Goal: Task Accomplishment & Management: Use online tool/utility

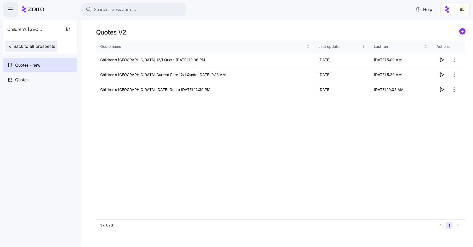
click at [44, 46] on span "Back to all prospects" at bounding box center [31, 46] width 48 height 6
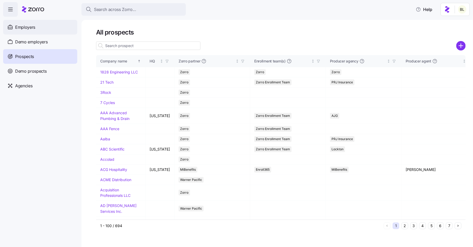
click at [40, 27] on div "Employers" at bounding box center [40, 27] width 74 height 15
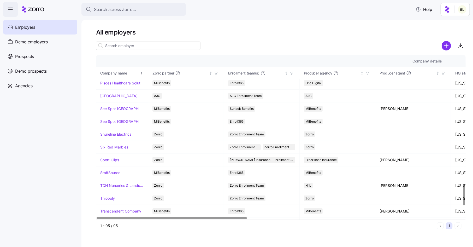
scroll to position [984, 0]
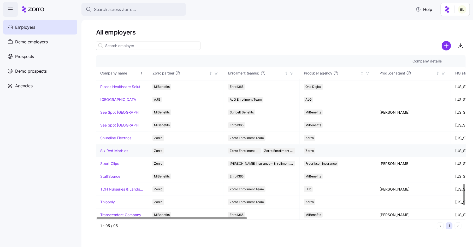
click at [115, 148] on link "Six Red Marbles" at bounding box center [114, 150] width 28 height 5
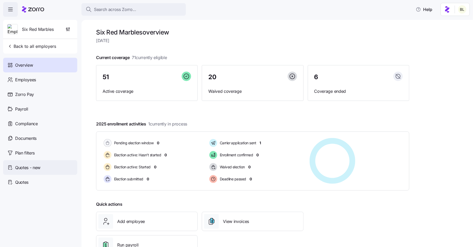
click at [41, 168] on div "Quotes - new" at bounding box center [40, 167] width 74 height 15
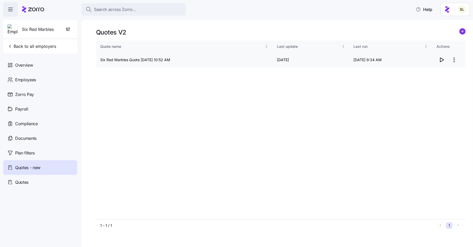
click at [442, 60] on icon "button" at bounding box center [442, 60] width 6 height 6
click at [37, 83] on div "Employees" at bounding box center [40, 79] width 74 height 15
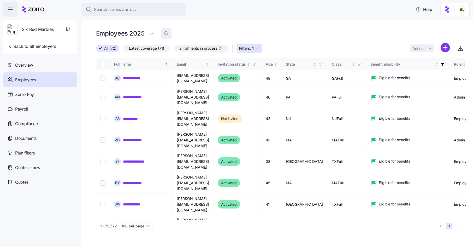
click at [167, 33] on icon "button" at bounding box center [166, 33] width 5 height 5
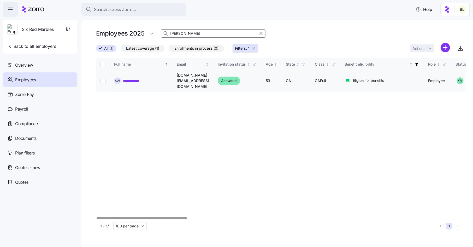
type input "walt"
click at [139, 78] on link "**********" at bounding box center [134, 80] width 23 height 5
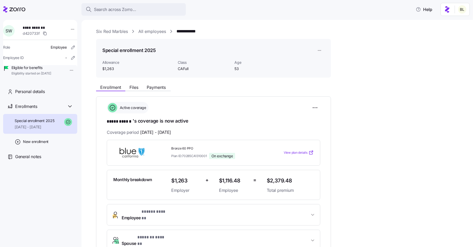
click at [155, 31] on link "All employees" at bounding box center [152, 31] width 28 height 7
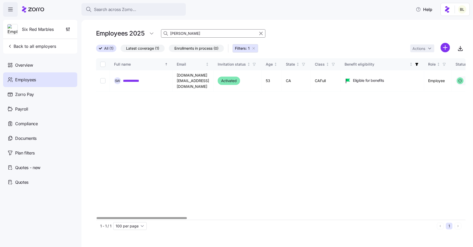
drag, startPoint x: 179, startPoint y: 34, endPoint x: 157, endPoint y: 34, distance: 21.9
click at [157, 34] on div "Employees 2025 walt" at bounding box center [281, 33] width 370 height 10
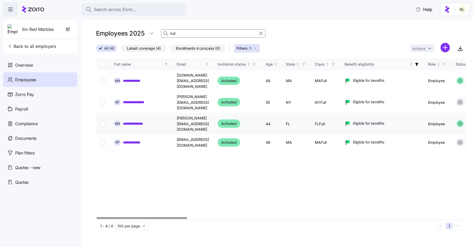
type input "kat"
click at [143, 121] on link "**********" at bounding box center [136, 123] width 27 height 5
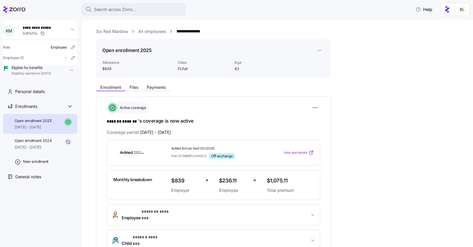
click at [152, 30] on link "All employees" at bounding box center [152, 31] width 28 height 7
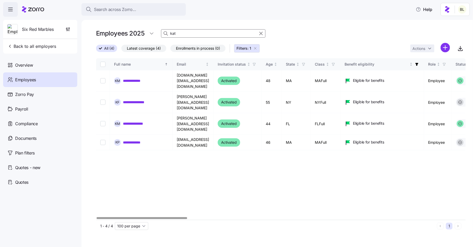
drag, startPoint x: 179, startPoint y: 32, endPoint x: 158, endPoint y: 32, distance: 20.1
click at [158, 32] on div "Employees 2025 kat" at bounding box center [281, 33] width 370 height 10
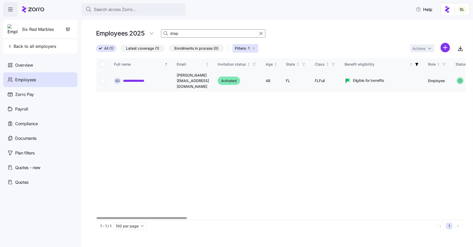
type input "drap"
click at [131, 78] on link "**********" at bounding box center [137, 80] width 29 height 5
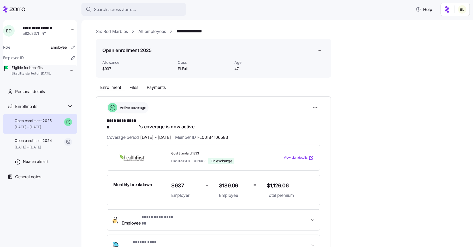
click at [156, 31] on link "All employees" at bounding box center [152, 31] width 28 height 7
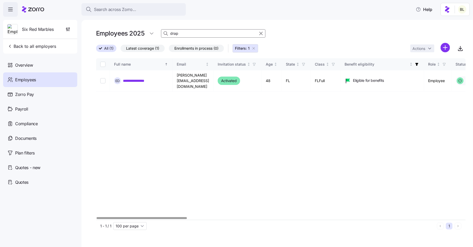
drag, startPoint x: 182, startPoint y: 34, endPoint x: 157, endPoint y: 34, distance: 25.3
click at [157, 34] on div "Employees 2025 drap" at bounding box center [281, 33] width 370 height 10
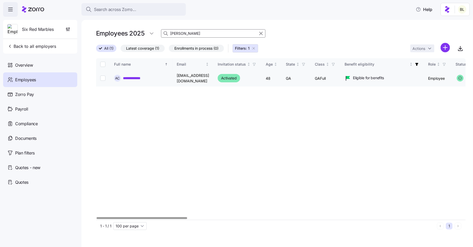
type input "cher"
click at [142, 78] on link "**********" at bounding box center [135, 77] width 24 height 5
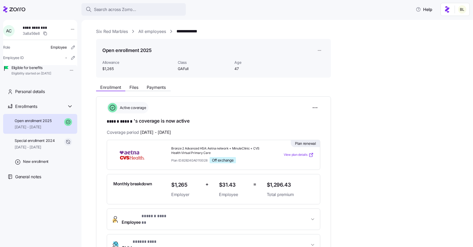
click at [151, 33] on link "All employees" at bounding box center [152, 31] width 28 height 7
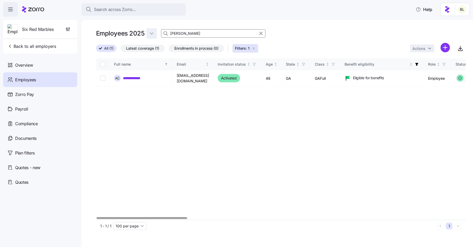
drag, startPoint x: 179, startPoint y: 35, endPoint x: 156, endPoint y: 34, distance: 23.2
click at [156, 34] on div "Employees 2025 cher" at bounding box center [281, 33] width 370 height 10
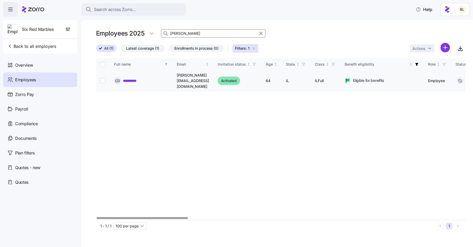
type input "drake"
click at [137, 78] on link "**********" at bounding box center [132, 80] width 19 height 5
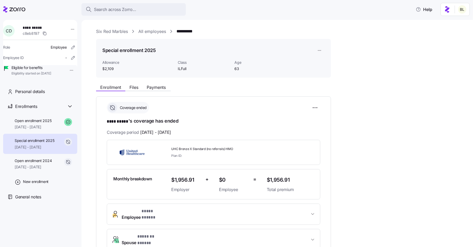
click at [150, 34] on link "All employees" at bounding box center [152, 31] width 28 height 7
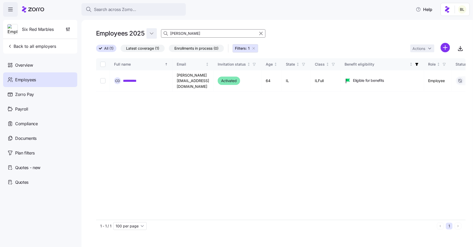
drag, startPoint x: 181, startPoint y: 34, endPoint x: 151, endPoint y: 30, distance: 30.3
click at [151, 30] on div "Employees 2025 drake" at bounding box center [281, 33] width 370 height 10
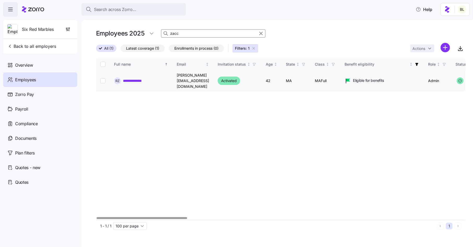
type input "zacc"
click at [140, 78] on link "**********" at bounding box center [136, 80] width 27 height 5
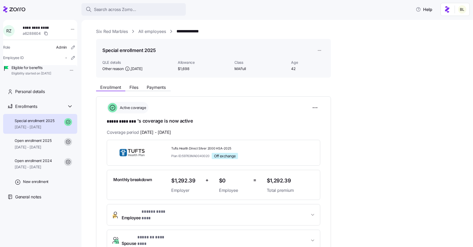
click at [152, 30] on link "All employees" at bounding box center [152, 31] width 28 height 7
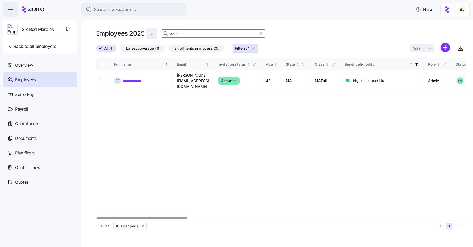
drag, startPoint x: 179, startPoint y: 36, endPoint x: 153, endPoint y: 34, distance: 25.9
click at [153, 34] on div "Employees 2025 zacc" at bounding box center [281, 33] width 370 height 10
type input "mach"
click at [143, 78] on link "**********" at bounding box center [136, 80] width 26 height 5
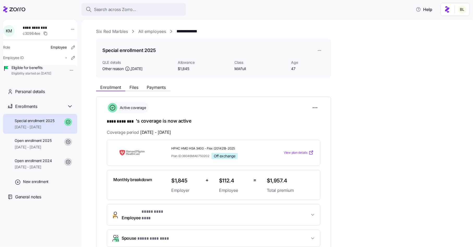
click at [148, 30] on link "All employees" at bounding box center [152, 31] width 28 height 7
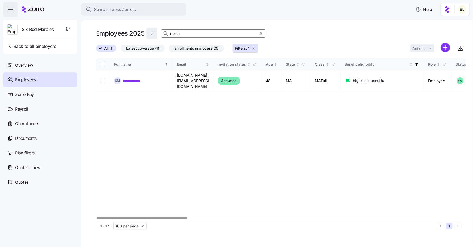
drag, startPoint x: 181, startPoint y: 35, endPoint x: 156, endPoint y: 36, distance: 24.3
click at [156, 36] on div "Employees 2025 mach" at bounding box center [281, 33] width 370 height 10
type input "sou"
click at [140, 79] on link "**********" at bounding box center [136, 80] width 26 height 5
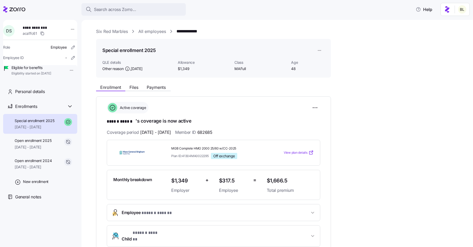
click at [161, 31] on link "All employees" at bounding box center [152, 31] width 28 height 7
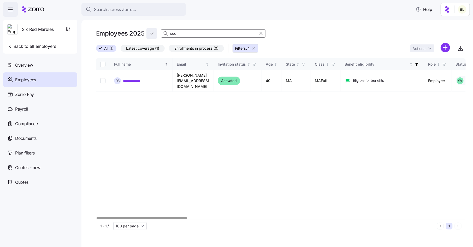
drag, startPoint x: 183, startPoint y: 34, endPoint x: 152, endPoint y: 33, distance: 31.1
click at [152, 33] on div "Employees 2025 sou" at bounding box center [281, 33] width 370 height 10
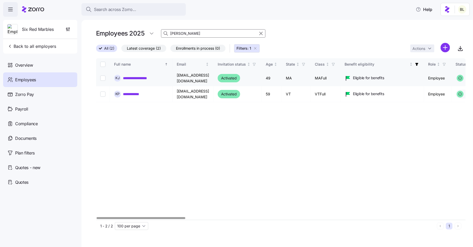
type input "kevin"
click at [149, 76] on link "**********" at bounding box center [141, 77] width 37 height 5
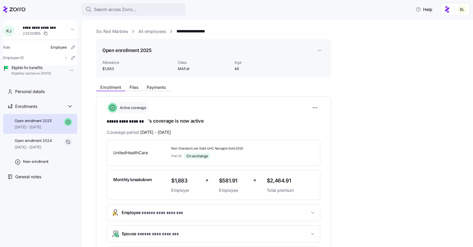
click at [161, 29] on link "All employees" at bounding box center [152, 31] width 28 height 7
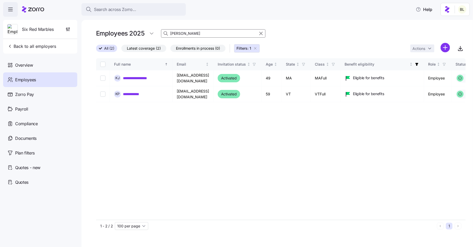
drag, startPoint x: 187, startPoint y: 36, endPoint x: 138, endPoint y: 34, distance: 49.4
click at [138, 34] on div "Employees 2025 kevin" at bounding box center [281, 33] width 370 height 10
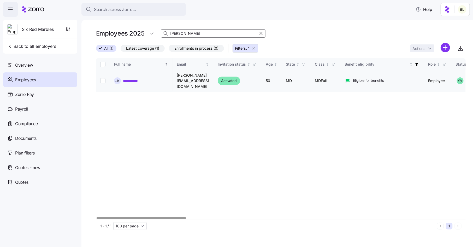
type input "kenn"
click at [138, 78] on link "**********" at bounding box center [134, 80] width 22 height 5
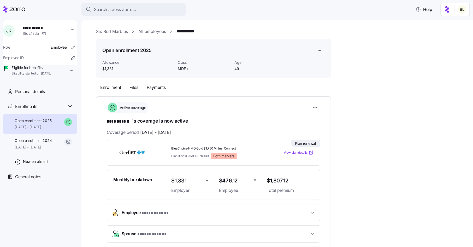
click at [155, 33] on link "All employees" at bounding box center [152, 31] width 28 height 7
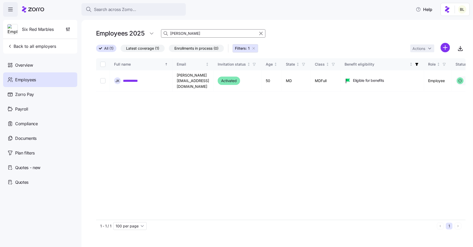
drag, startPoint x: 185, startPoint y: 34, endPoint x: 145, endPoint y: 27, distance: 40.5
click at [145, 27] on div "**********" at bounding box center [277, 133] width 392 height 227
type input "magg"
click at [148, 78] on link "**********" at bounding box center [143, 80] width 40 height 5
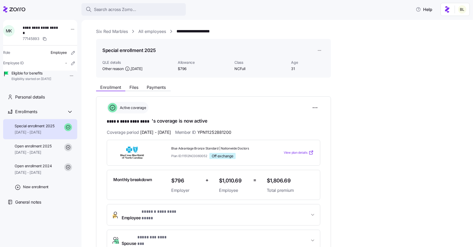
click at [154, 30] on link "All employees" at bounding box center [152, 31] width 28 height 7
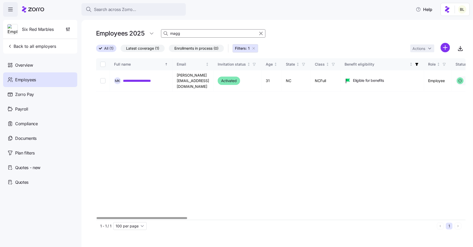
drag, startPoint x: 181, startPoint y: 35, endPoint x: 160, endPoint y: 33, distance: 20.9
click at [160, 33] on div "Employees 2025 magg" at bounding box center [281, 33] width 370 height 10
type input "reb"
click at [141, 78] on link "**********" at bounding box center [137, 80] width 29 height 5
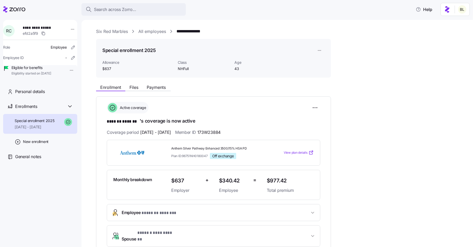
click at [154, 32] on link "All employees" at bounding box center [152, 31] width 28 height 7
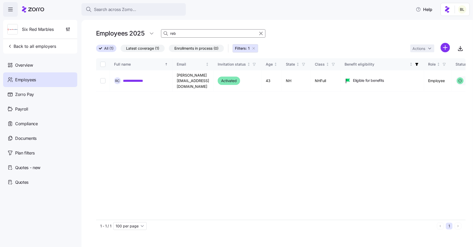
drag, startPoint x: 181, startPoint y: 33, endPoint x: 159, endPoint y: 33, distance: 21.9
click at [159, 33] on div "Employees 2025 reb" at bounding box center [281, 33] width 370 height 10
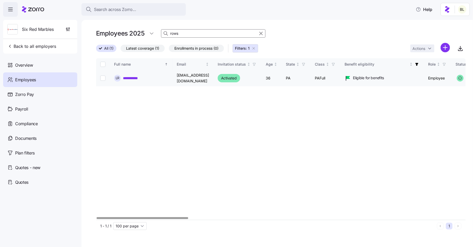
type input "rows"
click at [140, 77] on link "**********" at bounding box center [134, 77] width 22 height 5
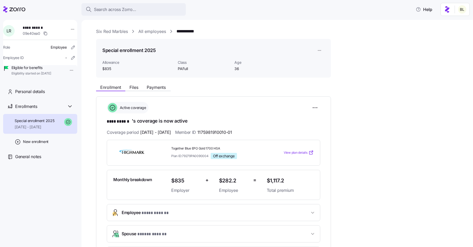
click at [156, 31] on link "All employees" at bounding box center [152, 31] width 28 height 7
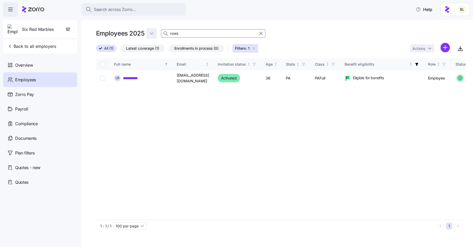
drag, startPoint x: 185, startPoint y: 34, endPoint x: 154, endPoint y: 33, distance: 30.6
click at [154, 33] on div "Employees 2025 rows" at bounding box center [281, 33] width 370 height 10
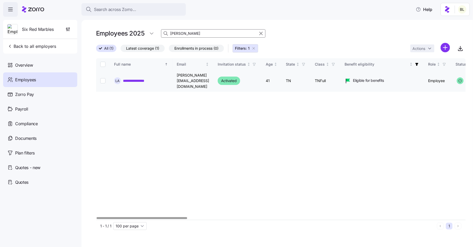
type input "lind"
click at [147, 78] on link "**********" at bounding box center [138, 80] width 31 height 5
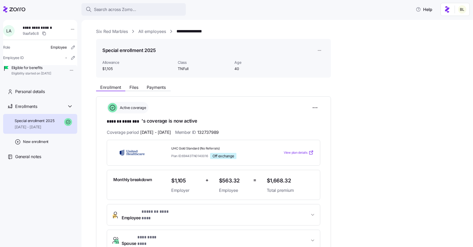
click at [153, 32] on link "All employees" at bounding box center [152, 31] width 28 height 7
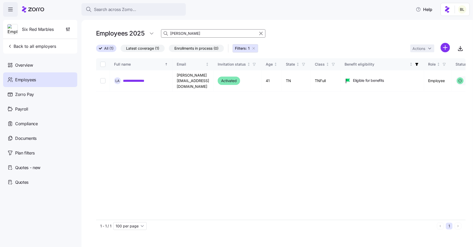
drag, startPoint x: 178, startPoint y: 33, endPoint x: 159, endPoint y: 32, distance: 19.3
click at [159, 32] on div "Employees 2025 lind" at bounding box center [281, 33] width 370 height 10
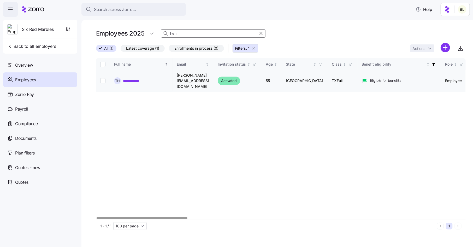
type input "henr"
click at [136, 78] on link "**********" at bounding box center [134, 80] width 23 height 5
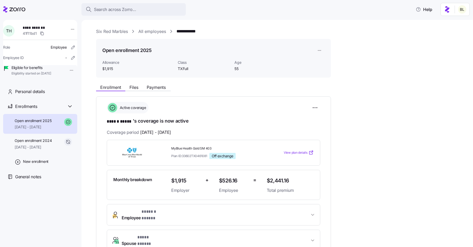
click at [158, 32] on link "All employees" at bounding box center [152, 31] width 28 height 7
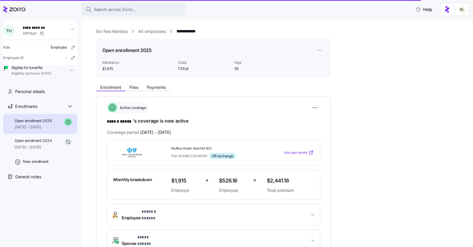
click at [155, 32] on link "All employees" at bounding box center [152, 31] width 28 height 7
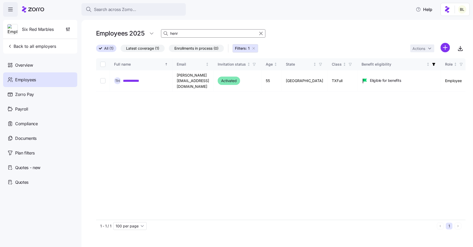
drag, startPoint x: 182, startPoint y: 33, endPoint x: 161, endPoint y: 33, distance: 20.6
click at [161, 33] on div "henr" at bounding box center [213, 33] width 104 height 8
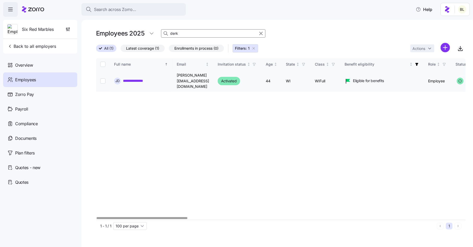
type input "derk"
click at [143, 80] on link "**********" at bounding box center [137, 80] width 28 height 5
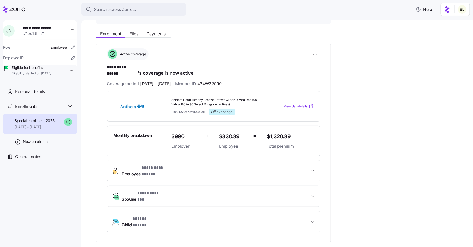
scroll to position [32, 0]
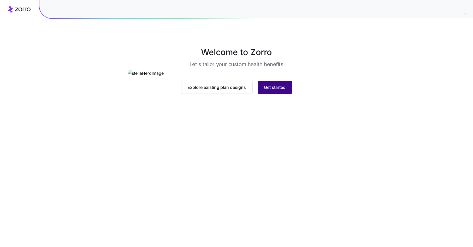
click at [279, 90] on span "Get started" at bounding box center [275, 87] width 22 height 6
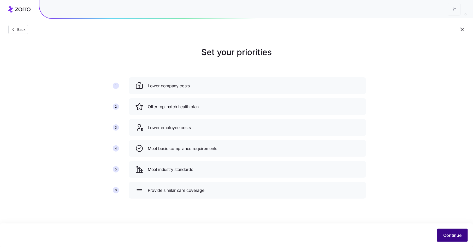
click at [457, 234] on span "Continue" at bounding box center [452, 235] width 18 height 6
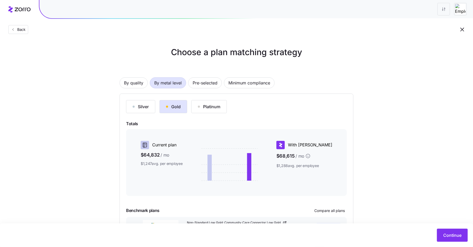
click at [451, 242] on div "Continue" at bounding box center [236, 234] width 473 height 23
click at [451, 238] on span "Continue" at bounding box center [452, 235] width 18 height 6
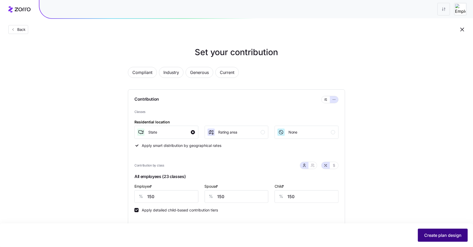
click at [450, 238] on span "Create plan design" at bounding box center [442, 235] width 37 height 6
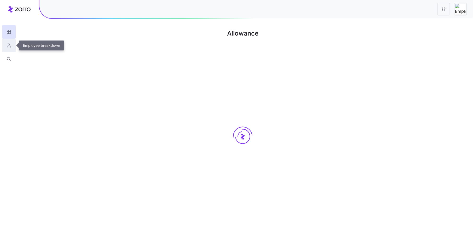
click at [10, 46] on icon "button" at bounding box center [9, 45] width 5 height 5
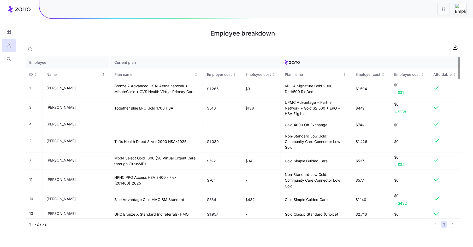
click at [110, 65] on th "Current plan" at bounding box center [195, 62] width 170 height 12
click at [114, 73] on div "Plan name" at bounding box center [153, 75] width 79 height 6
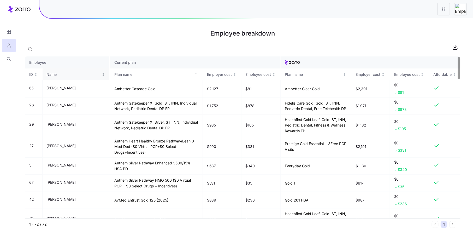
click at [53, 76] on div "Name" at bounding box center [74, 75] width 54 height 6
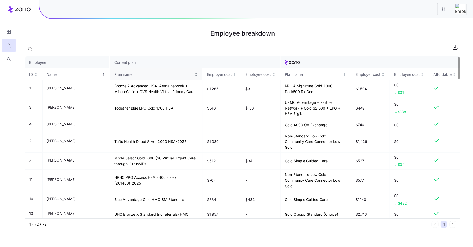
click at [114, 76] on div "Plan name" at bounding box center [153, 75] width 79 height 6
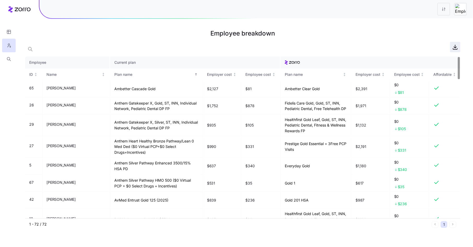
click at [455, 48] on icon "button" at bounding box center [455, 47] width 3 height 1
click at [5, 29] on button "button" at bounding box center [9, 32] width 14 height 14
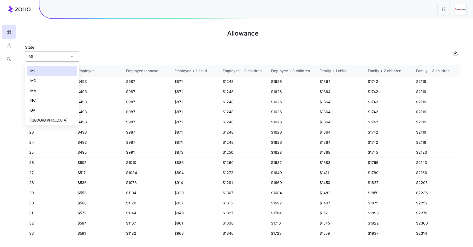
click at [57, 54] on input "MI" at bounding box center [52, 56] width 54 height 10
click at [129, 37] on h1 "Allowance" at bounding box center [242, 33] width 435 height 13
click at [59, 52] on input "MI" at bounding box center [52, 56] width 54 height 10
type input "M"
click at [48, 69] on div "AL" at bounding box center [52, 71] width 50 height 10
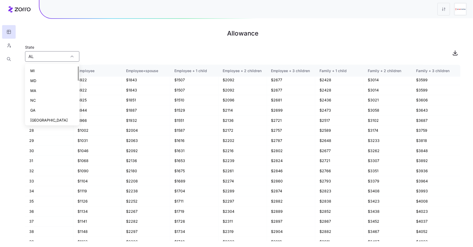
type input "A"
click at [47, 68] on div "AZ" at bounding box center [52, 71] width 50 height 10
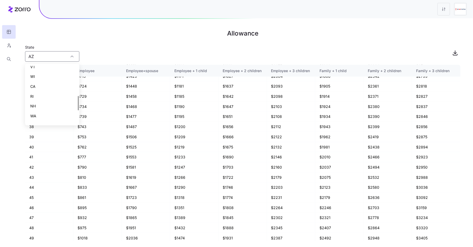
scroll to position [96, 0]
click at [51, 101] on div "CA" at bounding box center [52, 103] width 50 height 10
click at [63, 101] on div "CA" at bounding box center [52, 103] width 50 height 10
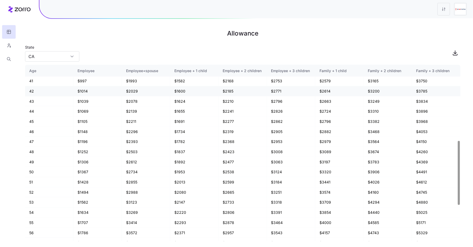
scroll to position [275, 0]
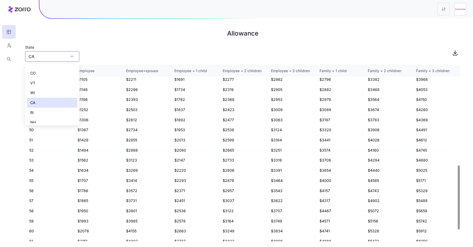
click at [58, 72] on div "CO" at bounding box center [52, 73] width 50 height 10
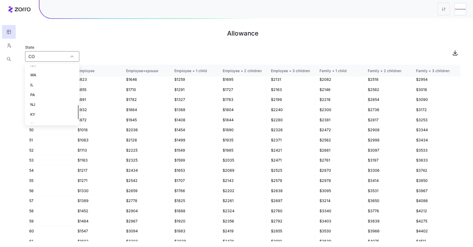
scroll to position [169, 0]
click at [48, 117] on div "FL" at bounding box center [52, 119] width 50 height 10
click at [60, 117] on div "FL" at bounding box center [52, 119] width 50 height 10
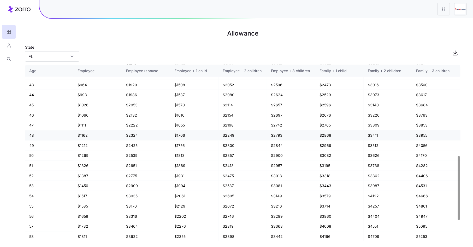
click at [81, 133] on td "$1162" at bounding box center [97, 135] width 48 height 10
click at [57, 58] on input "FL" at bounding box center [52, 56] width 54 height 10
click at [48, 105] on div "NC" at bounding box center [52, 100] width 50 height 10
click at [52, 54] on input "NC" at bounding box center [52, 56] width 54 height 10
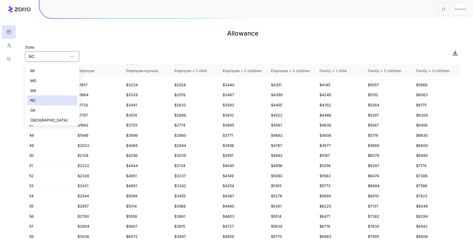
click at [48, 105] on div "NC" at bounding box center [52, 100] width 50 height 10
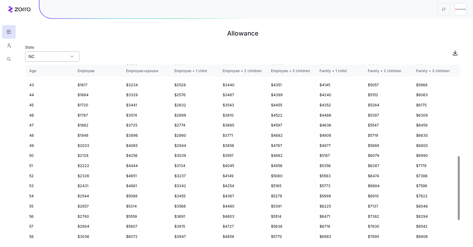
click at [48, 56] on input "NC" at bounding box center [52, 56] width 54 height 10
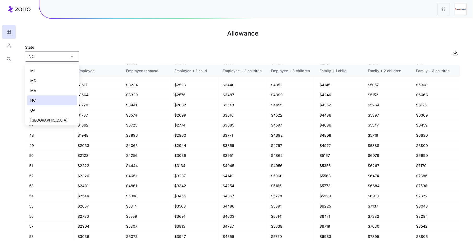
click at [42, 109] on div "GA" at bounding box center [52, 110] width 50 height 10
click at [54, 85] on div "IL" at bounding box center [52, 87] width 50 height 10
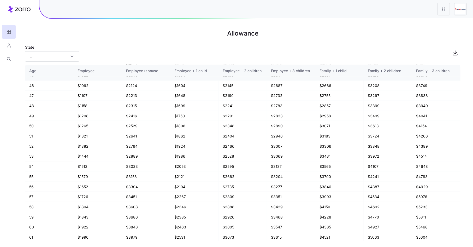
scroll to position [283, 0]
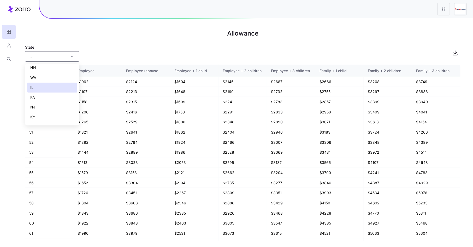
click at [102, 56] on div "State IL" at bounding box center [242, 53] width 435 height 18
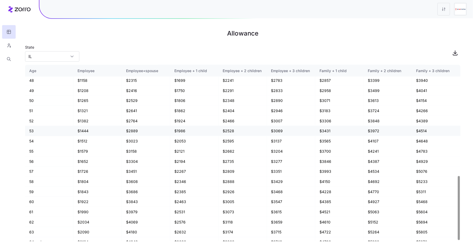
scroll to position [306, 0]
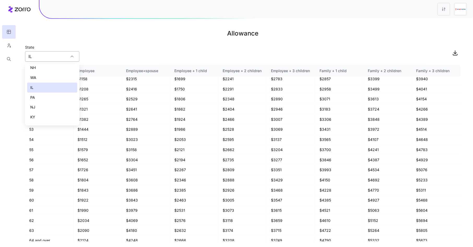
click at [68, 55] on input "IL" at bounding box center [52, 56] width 54 height 10
click at [60, 106] on div "KY" at bounding box center [52, 108] width 50 height 10
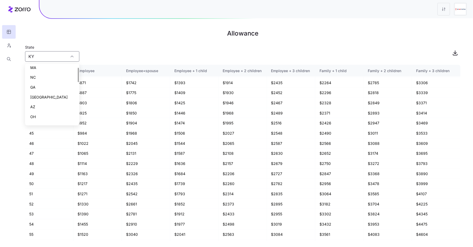
scroll to position [0, 0]
click at [60, 90] on div "MA" at bounding box center [52, 91] width 50 height 10
click at [121, 108] on td "$850" at bounding box center [97, 113] width 48 height 10
click at [55, 56] on input "MA" at bounding box center [52, 56] width 54 height 10
click at [57, 80] on div "MD" at bounding box center [52, 81] width 50 height 10
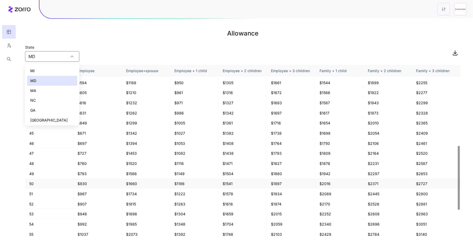
click at [93, 179] on td "$830" at bounding box center [97, 184] width 48 height 10
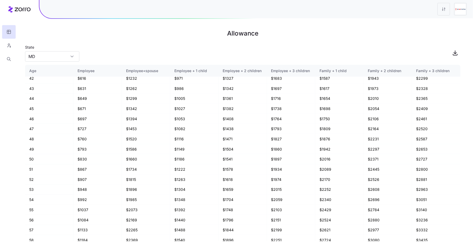
scroll to position [306, 0]
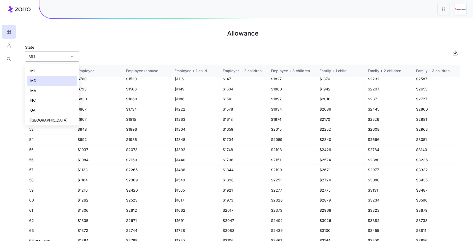
click at [63, 54] on input "MD" at bounding box center [52, 56] width 54 height 10
click at [58, 68] on div "MI" at bounding box center [52, 71] width 50 height 10
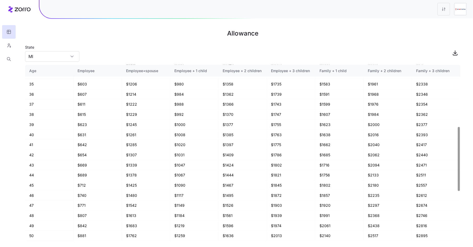
scroll to position [170, 0]
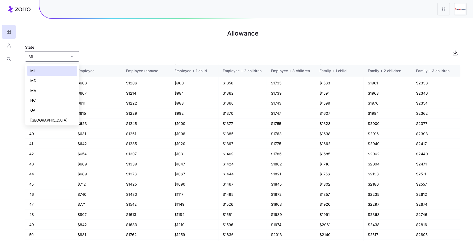
click at [56, 99] on div "NC" at bounding box center [52, 100] width 50 height 10
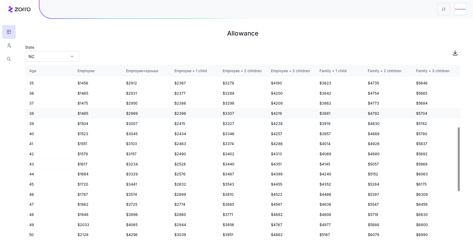
click at [191, 113] on td "$2396" at bounding box center [194, 113] width 48 height 10
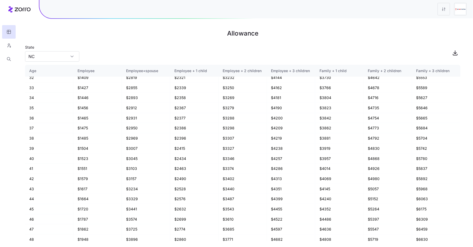
scroll to position [142, 0]
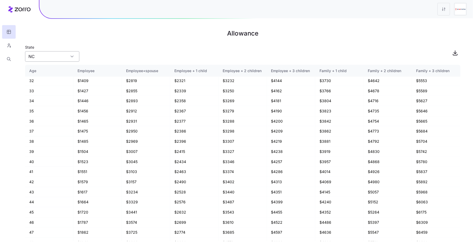
click at [53, 55] on input "NC" at bounding box center [52, 56] width 54 height 10
click at [52, 87] on div "NH" at bounding box center [52, 88] width 50 height 10
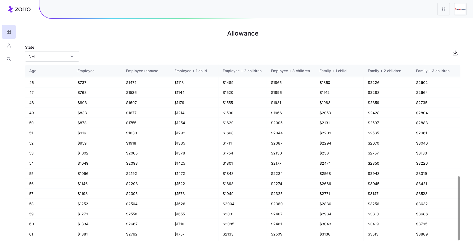
scroll to position [306, 0]
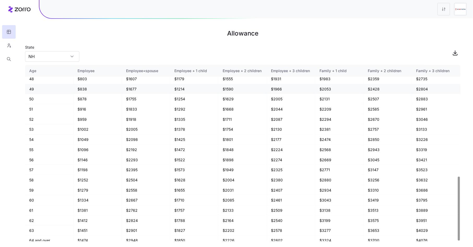
click at [85, 90] on td "$838" at bounding box center [97, 89] width 48 height 10
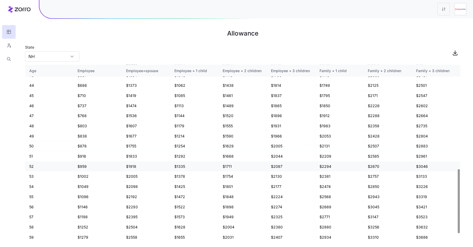
scroll to position [237, 0]
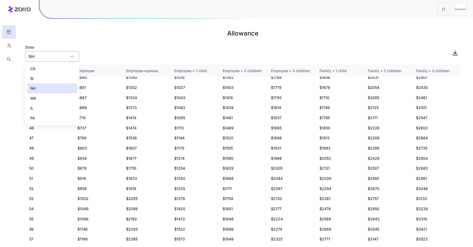
click at [65, 56] on input "NH" at bounding box center [52, 56] width 54 height 10
click at [65, 90] on div "NJ" at bounding box center [52, 89] width 50 height 10
click at [57, 112] on div "NY" at bounding box center [52, 114] width 50 height 10
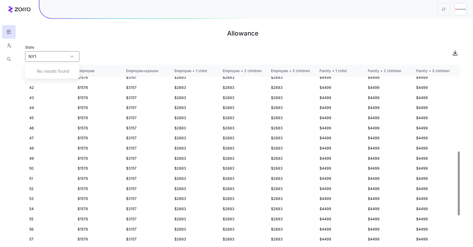
scroll to position [0, 0]
drag, startPoint x: 44, startPoint y: 57, endPoint x: 7, endPoint y: 55, distance: 37.1
click at [7, 55] on div "Allowance State NY1578 Age Employee Employee+spouse Employee + 1 child Employee…" at bounding box center [236, 123] width 473 height 247
click at [57, 72] on div "NY" at bounding box center [52, 71] width 50 height 10
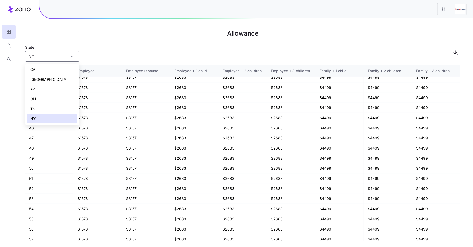
click at [62, 96] on div "OH" at bounding box center [52, 99] width 50 height 10
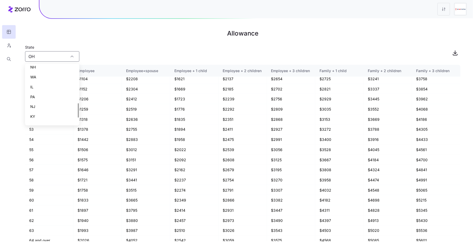
scroll to position [144, 0]
click at [49, 100] on div "PA" at bounding box center [52, 104] width 50 height 10
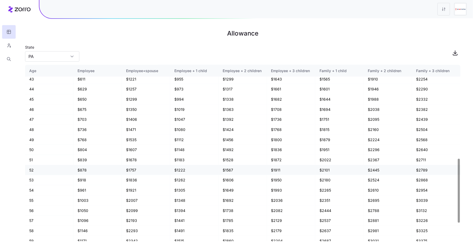
scroll to position [255, 0]
click at [55, 101] on div "PA" at bounding box center [52, 104] width 50 height 10
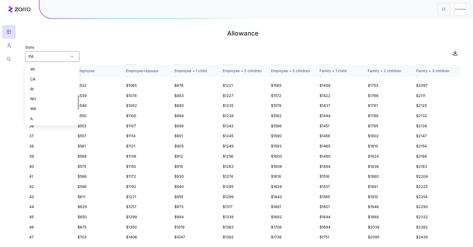
scroll to position [120, 0]
click at [55, 88] on div "RI" at bounding box center [52, 88] width 50 height 10
click at [151, 37] on h1 "Allowance" at bounding box center [242, 33] width 435 height 13
click at [41, 58] on input "RI" at bounding box center [52, 56] width 54 height 10
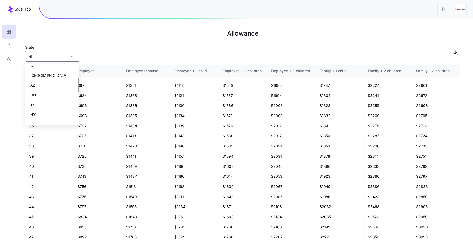
click at [48, 103] on div "TN" at bounding box center [52, 105] width 50 height 10
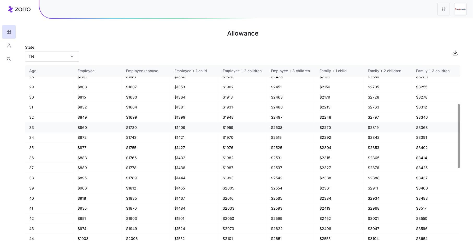
scroll to position [106, 0]
click at [107, 97] on td "$815" at bounding box center [97, 97] width 48 height 10
click at [62, 59] on input "TN" at bounding box center [52, 56] width 54 height 10
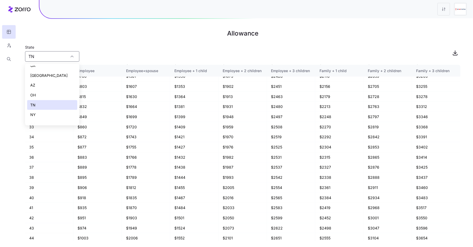
click at [59, 73] on div "TX" at bounding box center [52, 75] width 50 height 10
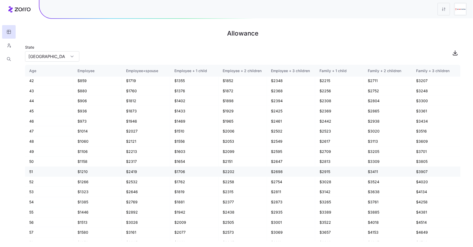
scroll to position [239, 0]
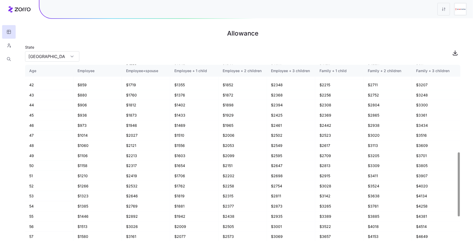
click at [99, 38] on h1 "Allowance" at bounding box center [242, 33] width 435 height 13
click at [58, 55] on input "TX" at bounding box center [52, 56] width 54 height 10
click at [51, 90] on div "VT" at bounding box center [52, 92] width 50 height 10
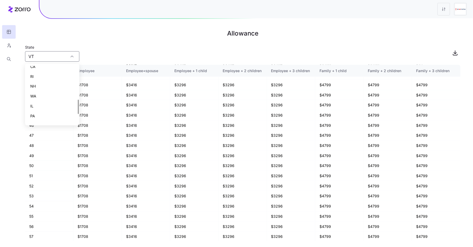
click at [60, 93] on div "WA" at bounding box center [52, 96] width 50 height 10
click at [149, 41] on main "Allowance State WA Age Employee Employee+spouse Employee + 1 child Employee + 2…" at bounding box center [236, 123] width 473 height 247
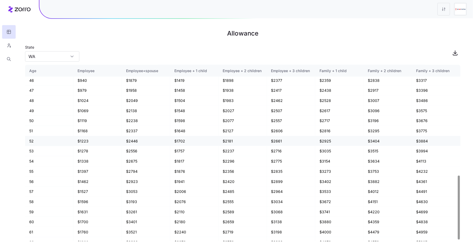
scroll to position [306, 0]
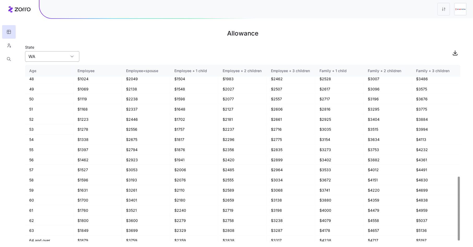
click at [44, 59] on input "WA" at bounding box center [52, 56] width 54 height 10
click at [51, 102] on div "WI" at bounding box center [52, 103] width 50 height 10
type input "WI"
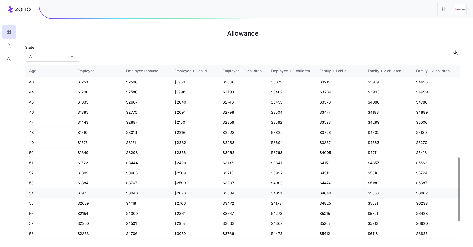
scroll to position [251, 0]
